Goal: Information Seeking & Learning: Learn about a topic

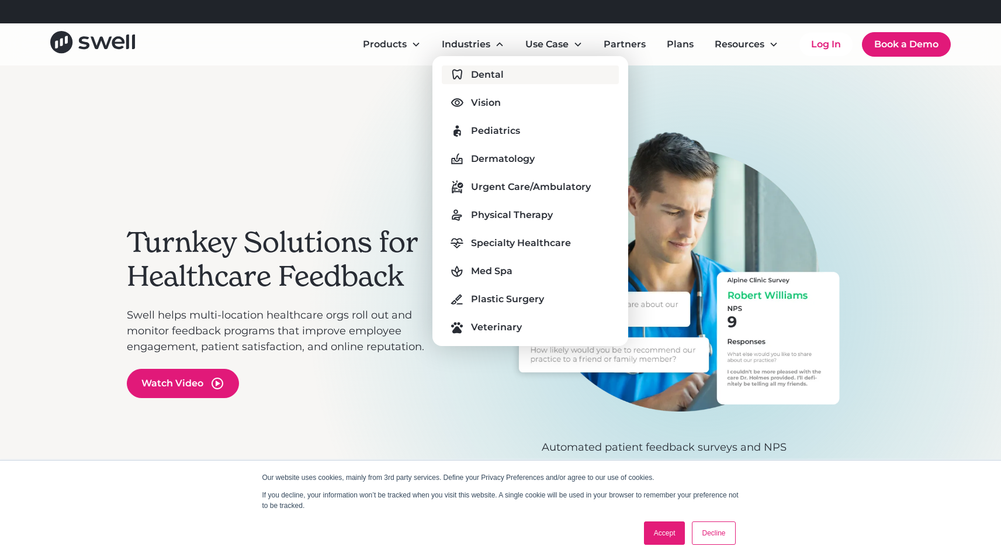
click at [487, 74] on div "Dental" at bounding box center [487, 75] width 33 height 14
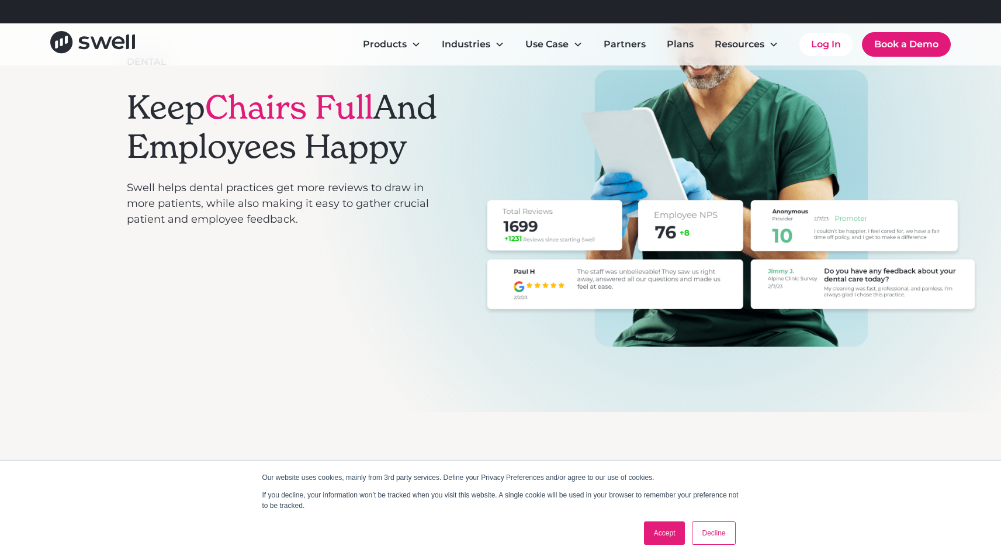
scroll to position [226, 0]
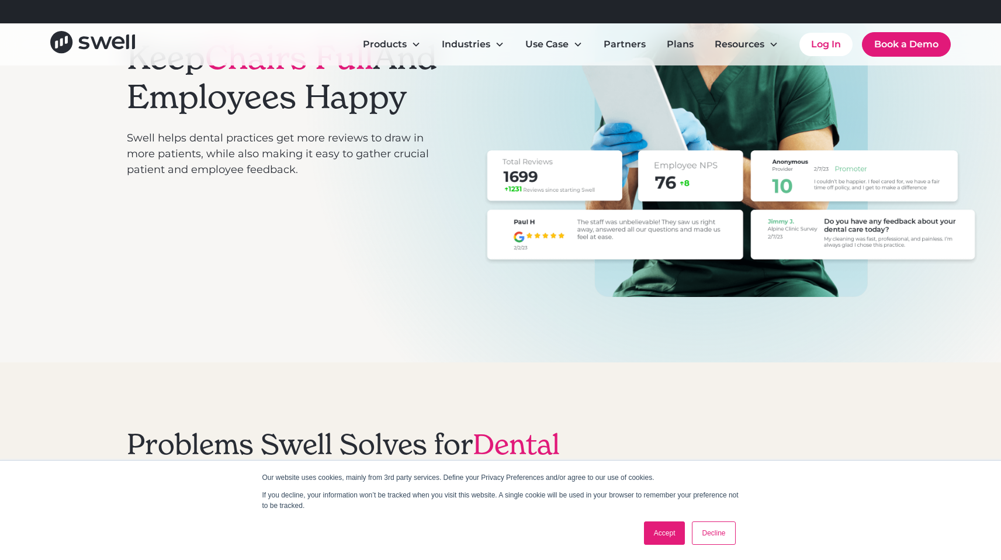
click at [672, 537] on link "Accept" at bounding box center [664, 532] width 41 height 23
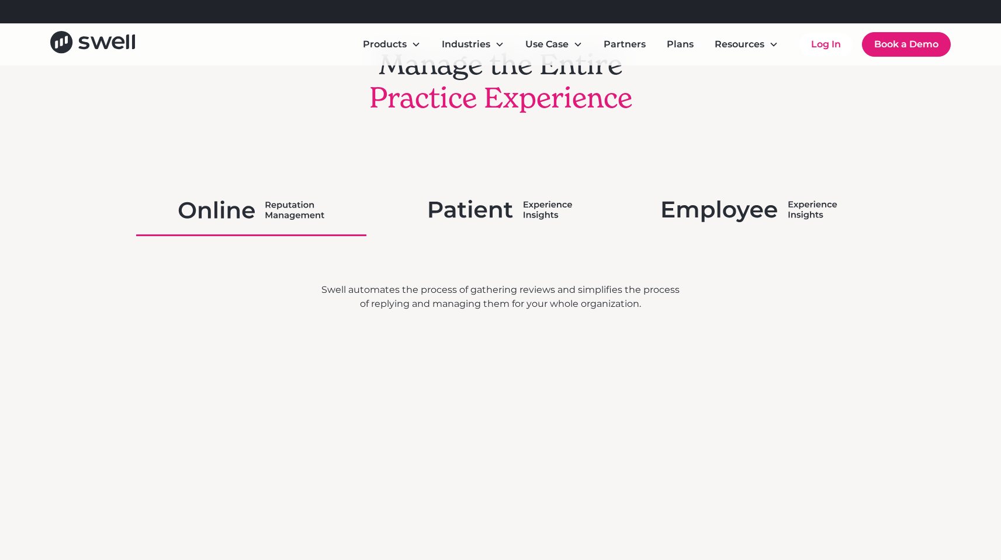
scroll to position [1949, 0]
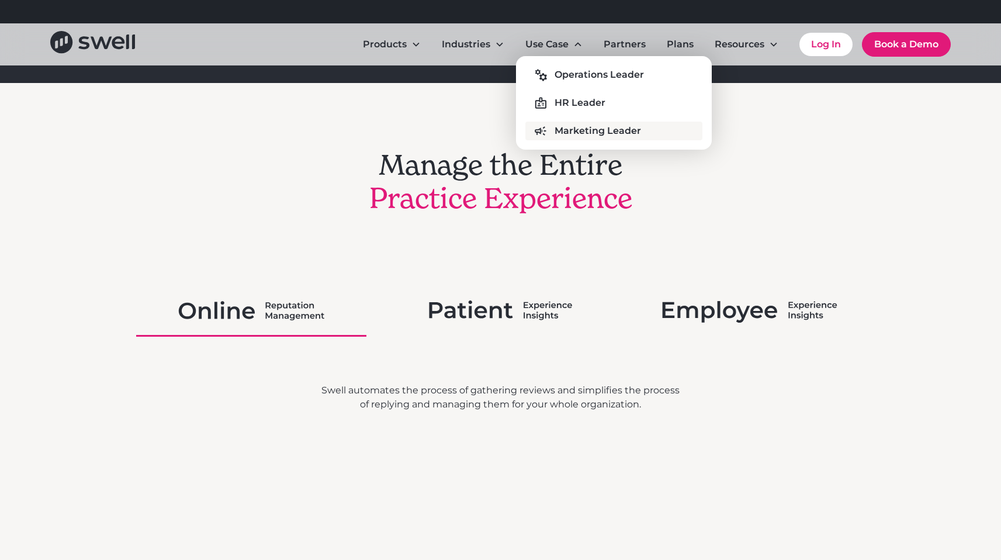
click at [583, 134] on div "Marketing Leader" at bounding box center [598, 131] width 87 height 14
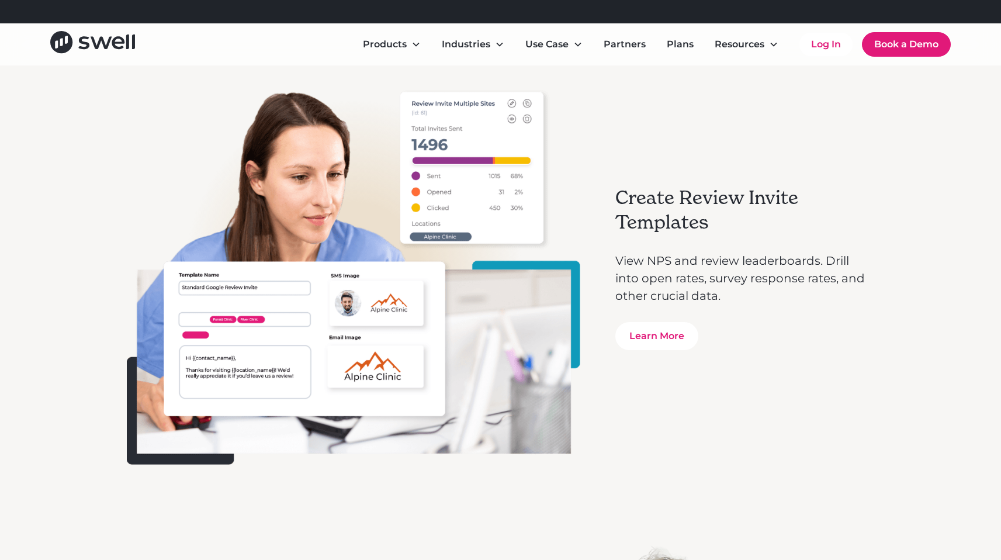
scroll to position [2552, 0]
